Goal: Task Accomplishment & Management: Manage account settings

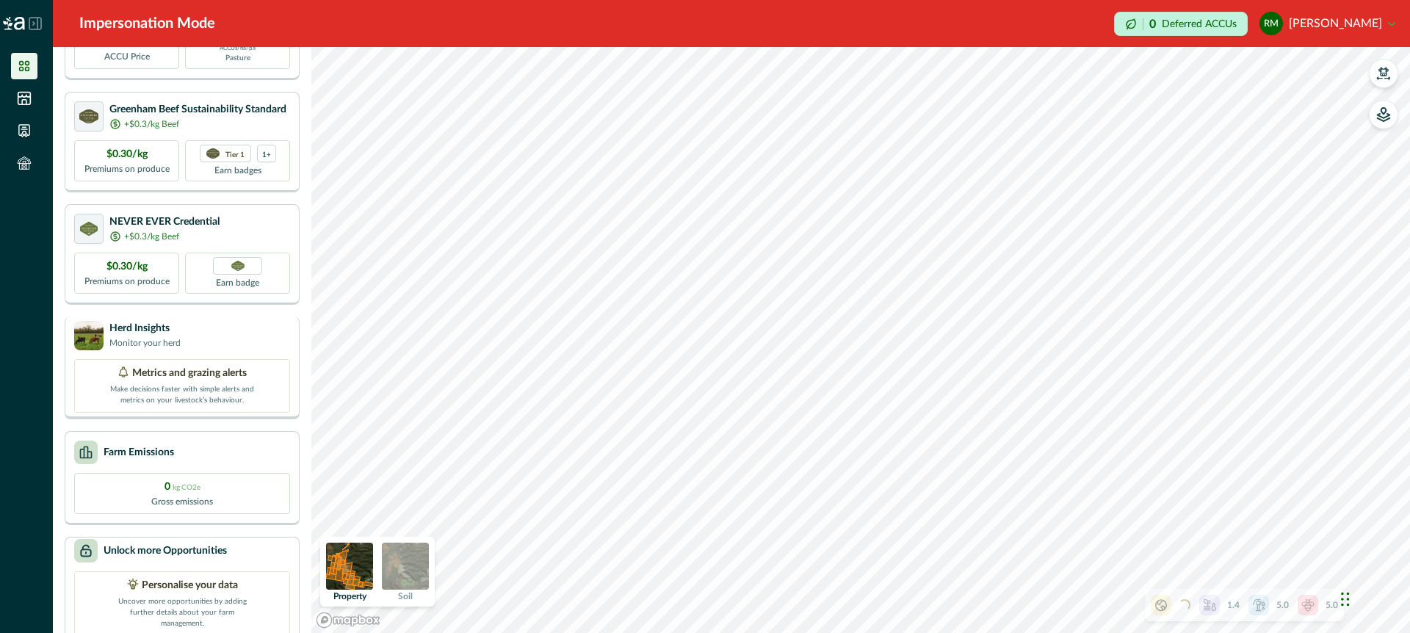
scroll to position [135, 0]
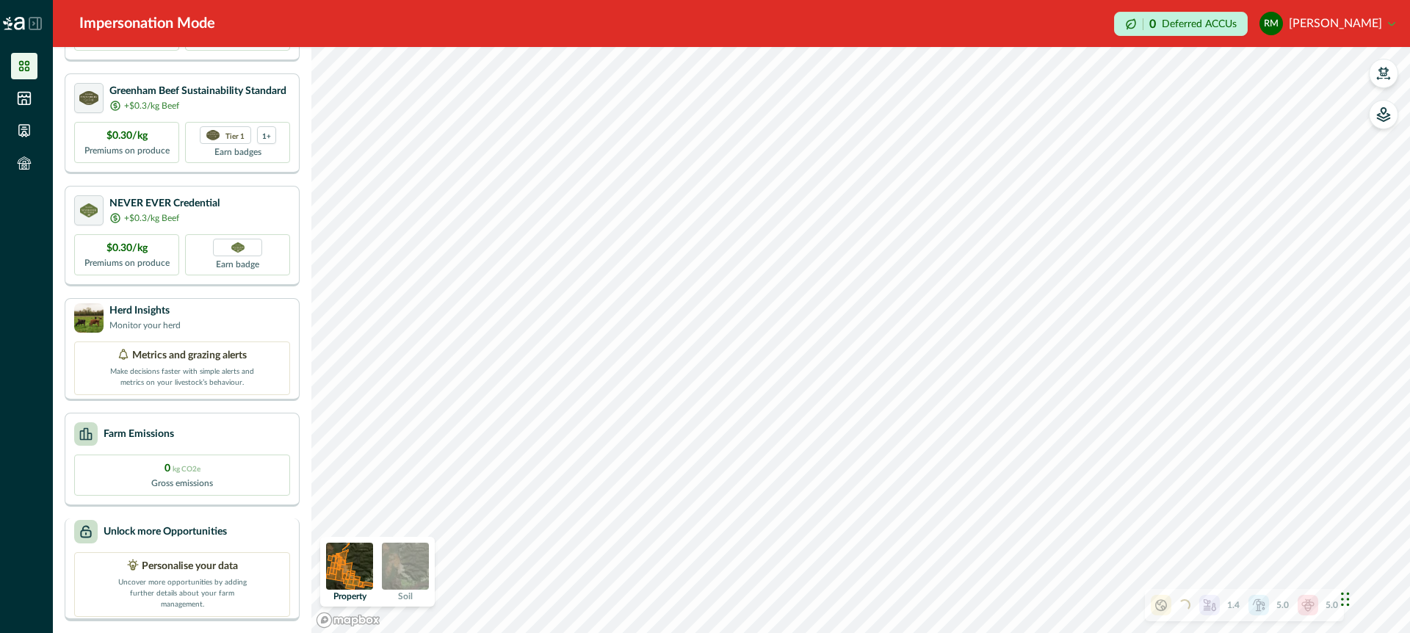
click at [242, 537] on div "Unlock more Opportunities" at bounding box center [182, 532] width 216 height 24
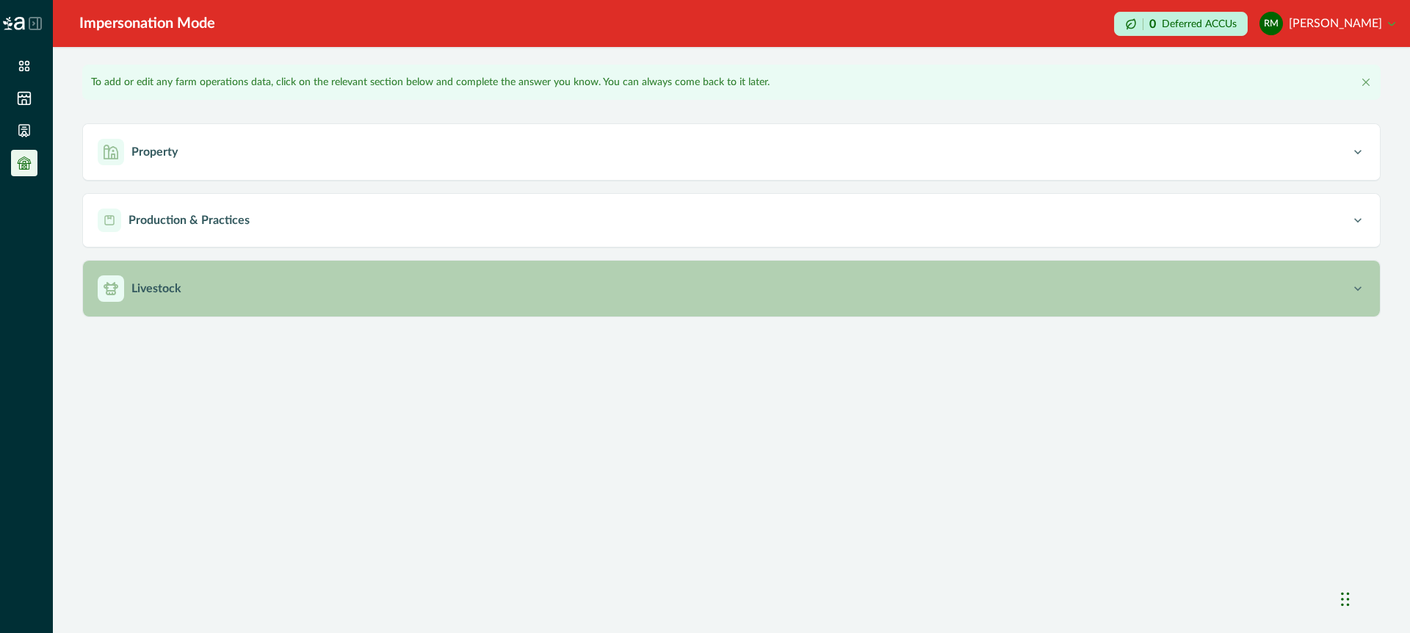
click at [166, 290] on p "Livestock" at bounding box center [156, 289] width 50 height 18
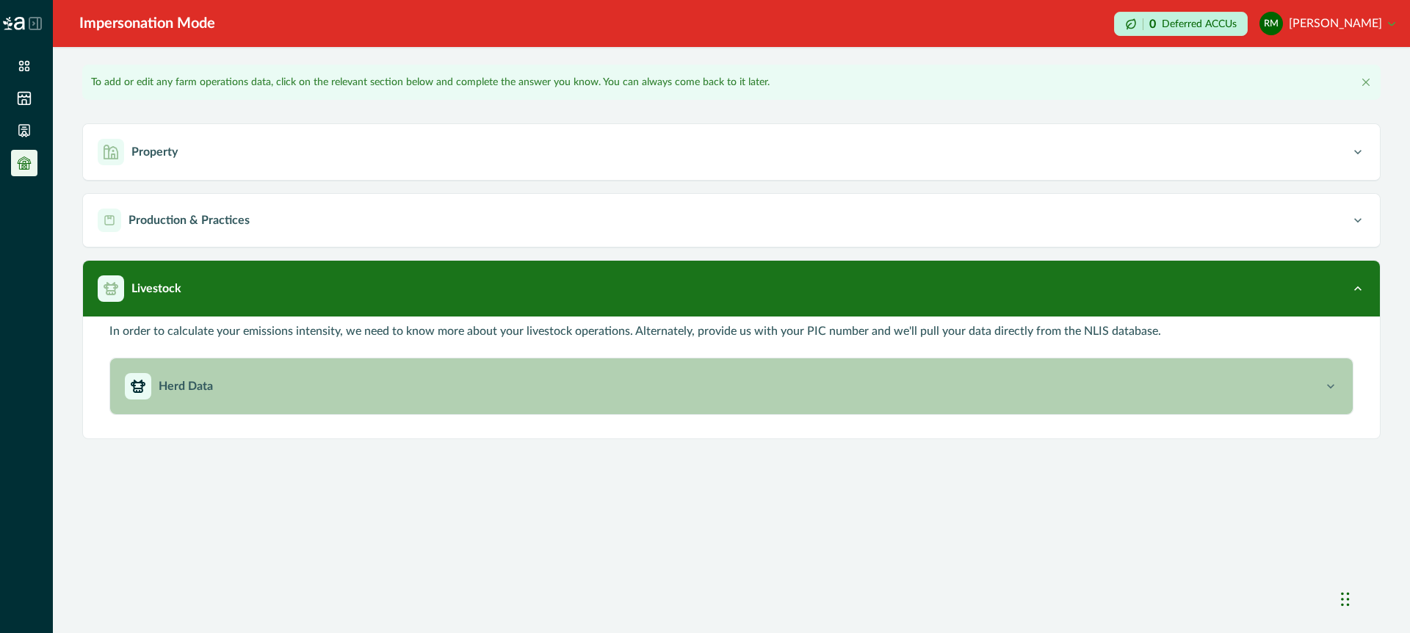
click at [187, 391] on p "Herd Data" at bounding box center [186, 387] width 54 height 18
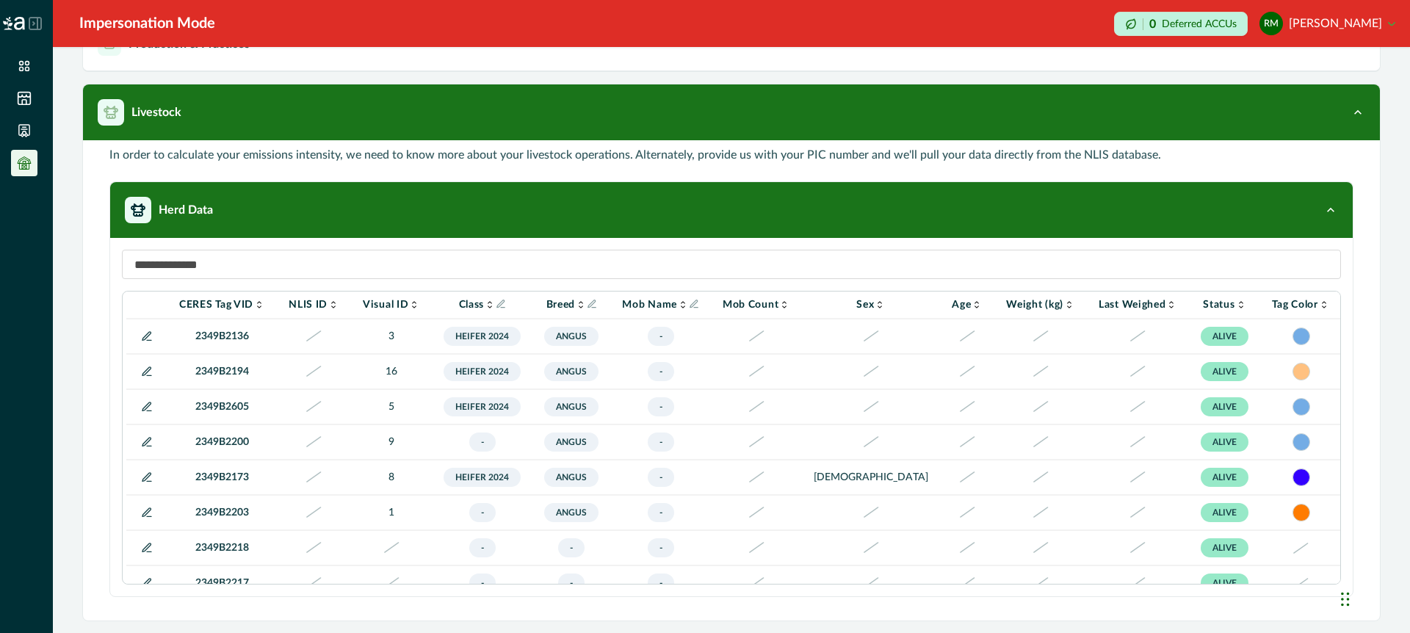
click at [870, 405] on icon at bounding box center [871, 406] width 18 height 11
